Goal: Task Accomplishment & Management: Use online tool/utility

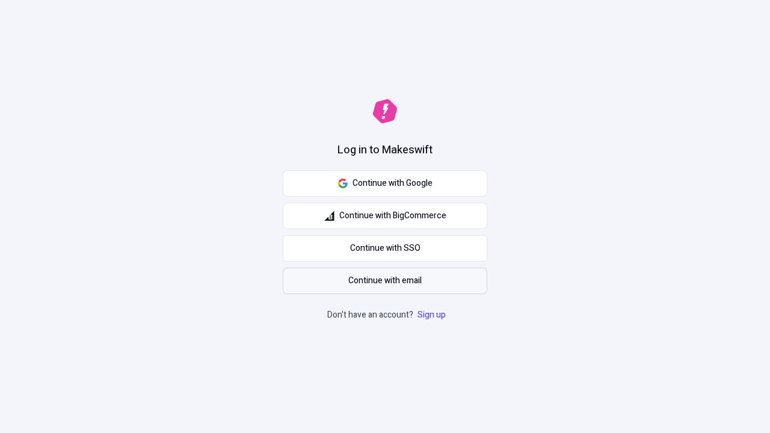
click at [385, 281] on span "Continue with email" at bounding box center [384, 280] width 73 height 13
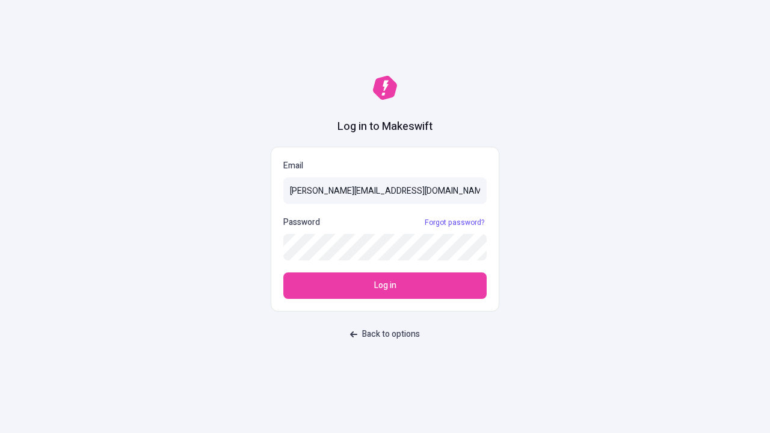
type input "[PERSON_NAME][EMAIL_ADDRESS][DOMAIN_NAME]"
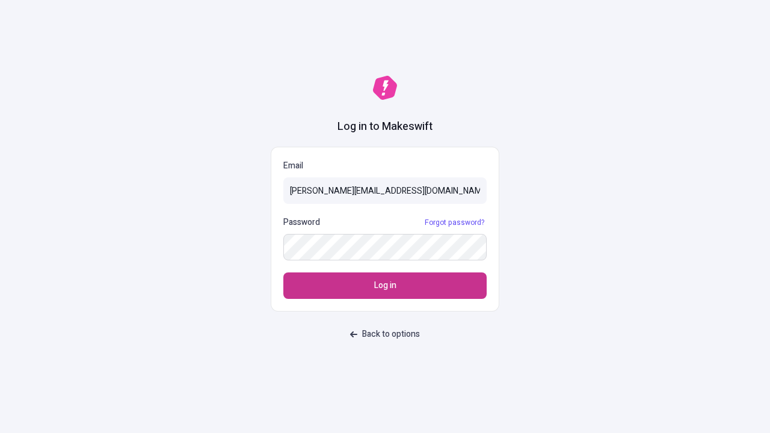
click at [385, 286] on span "Log in" at bounding box center [385, 285] width 22 height 13
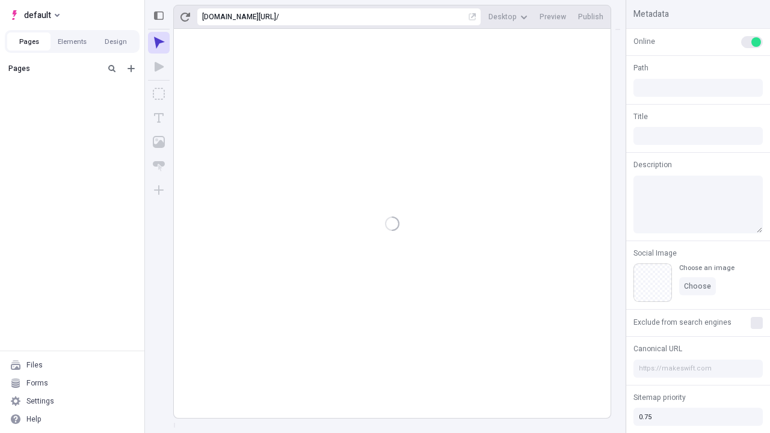
type input "/deep-link-tripudio"
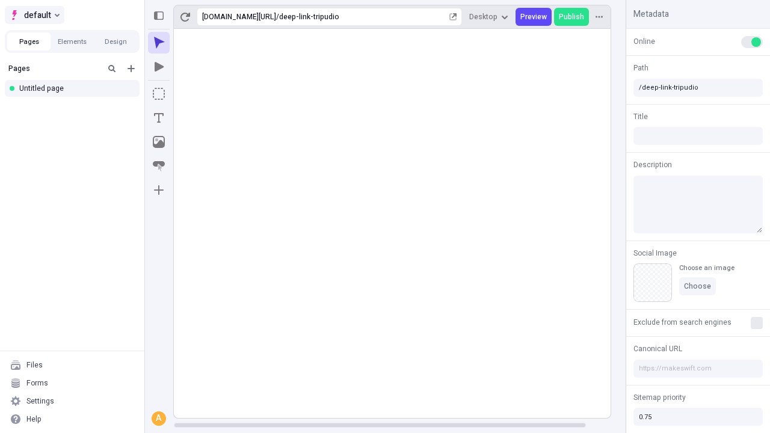
click at [34, 15] on span "default" at bounding box center [37, 15] width 27 height 14
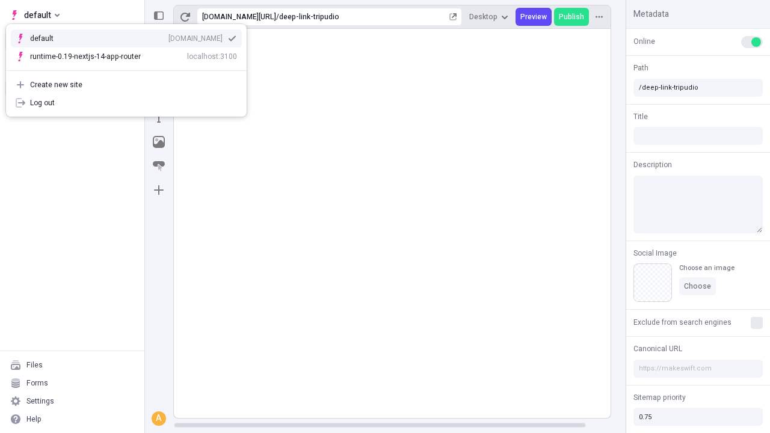
click at [168, 36] on div "qee9k4dy7d.staging.makeswift.site" at bounding box center [195, 39] width 54 height 10
click at [131, 69] on icon "Add new" at bounding box center [130, 68] width 7 height 7
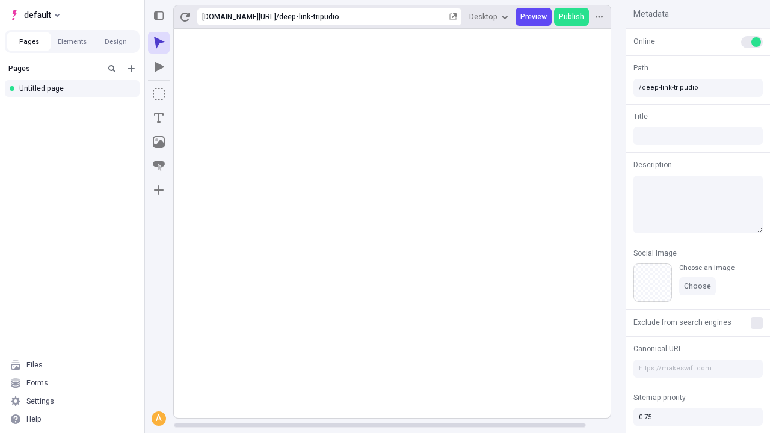
click at [76, 108] on div "Blank page" at bounding box center [75, 109] width 115 height 18
type input "/page"
click at [159, 94] on icon "Box" at bounding box center [159, 94] width 12 height 12
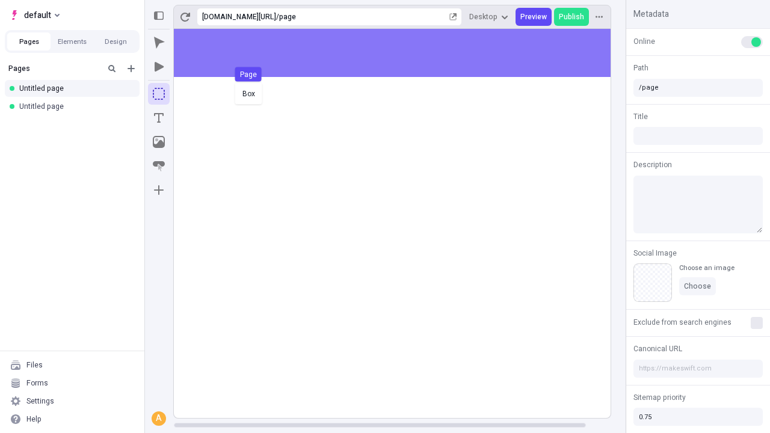
click at [404, 53] on div "Box Page" at bounding box center [385, 216] width 770 height 433
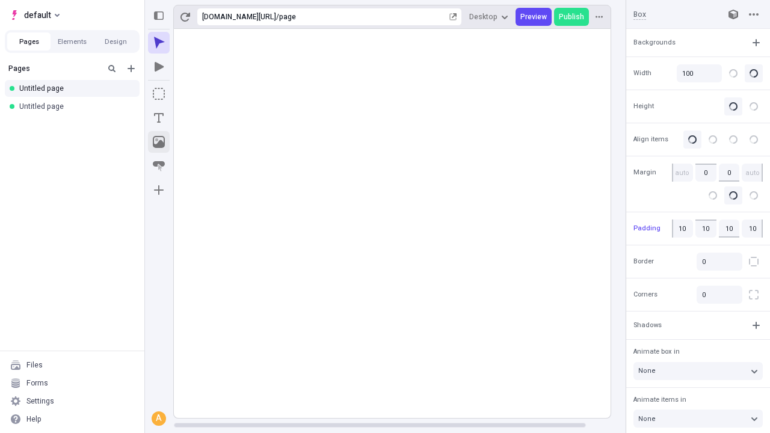
click at [159, 142] on icon "Image" at bounding box center [159, 142] width 12 height 12
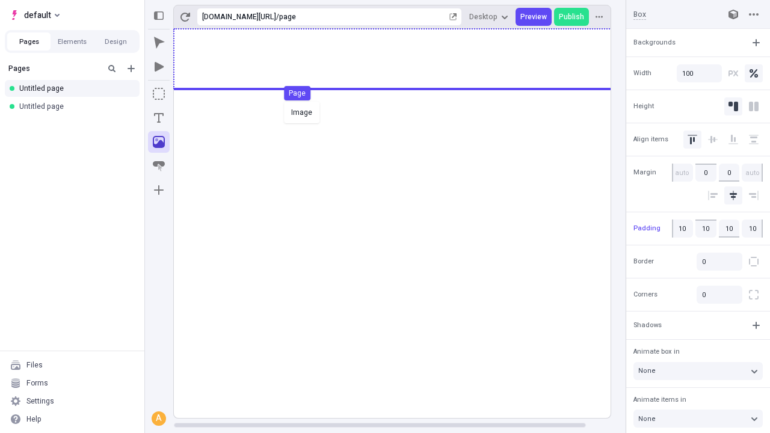
click at [404, 59] on div "Image Page" at bounding box center [385, 216] width 770 height 433
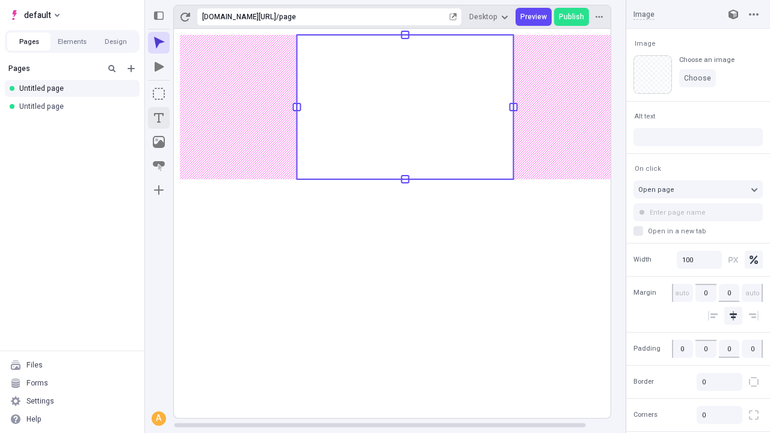
click at [159, 118] on icon "Text" at bounding box center [159, 118] width 10 height 10
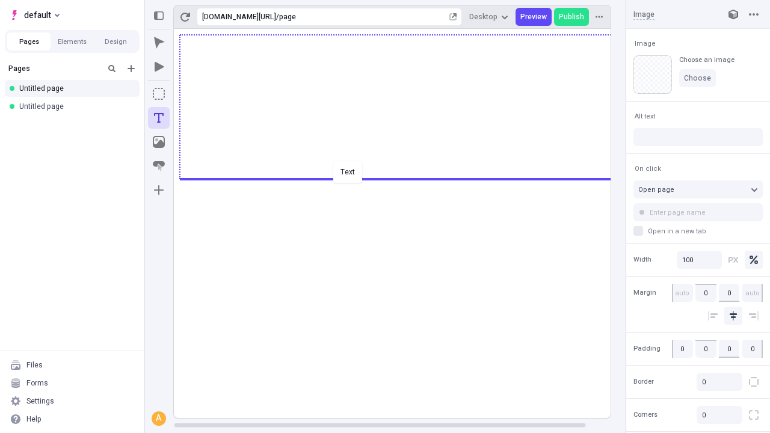
click at [404, 178] on div "Text" at bounding box center [385, 216] width 770 height 433
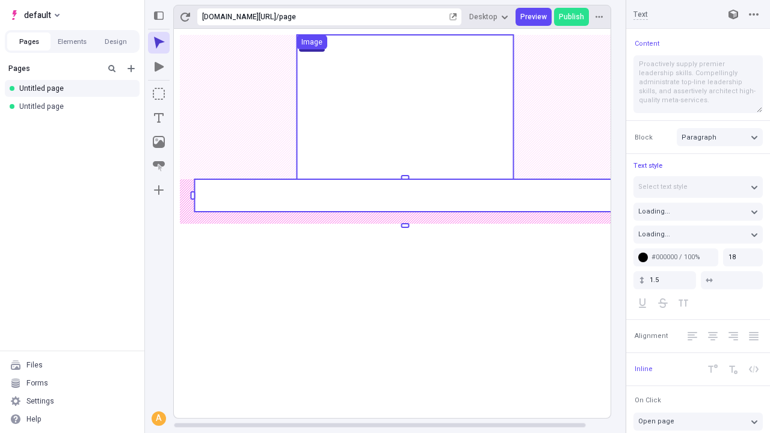
click at [404, 195] on rect at bounding box center [404, 195] width 421 height 32
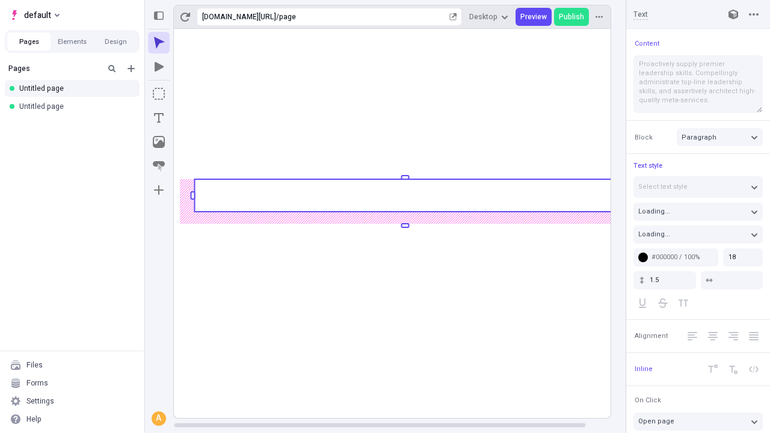
click at [404, 195] on rect at bounding box center [404, 195] width 421 height 32
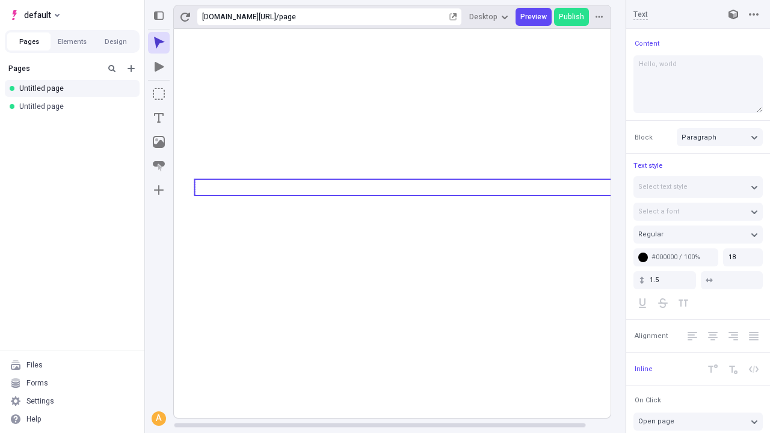
type textarea "Hello, world!"
click at [159, 142] on icon "Image" at bounding box center [159, 142] width 12 height 12
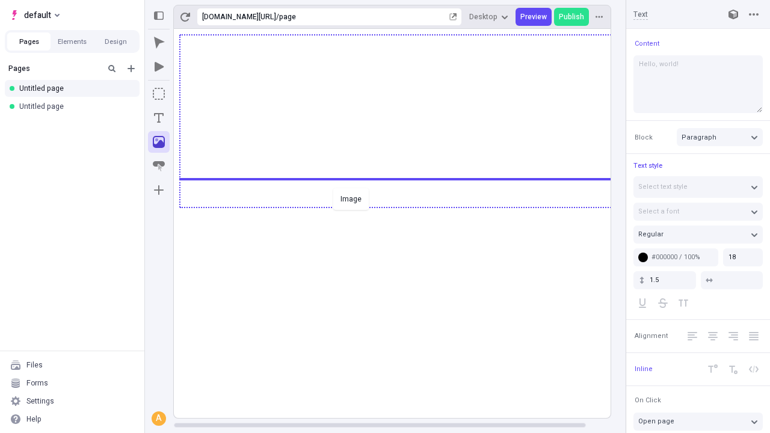
click at [404, 206] on div "Image" at bounding box center [385, 216] width 770 height 433
